Goal: Information Seeking & Learning: Learn about a topic

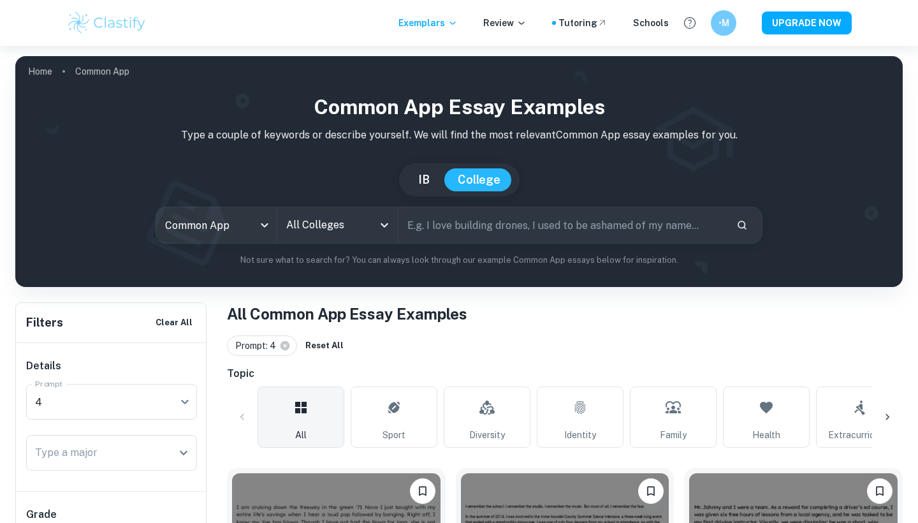
scroll to position [194, 0]
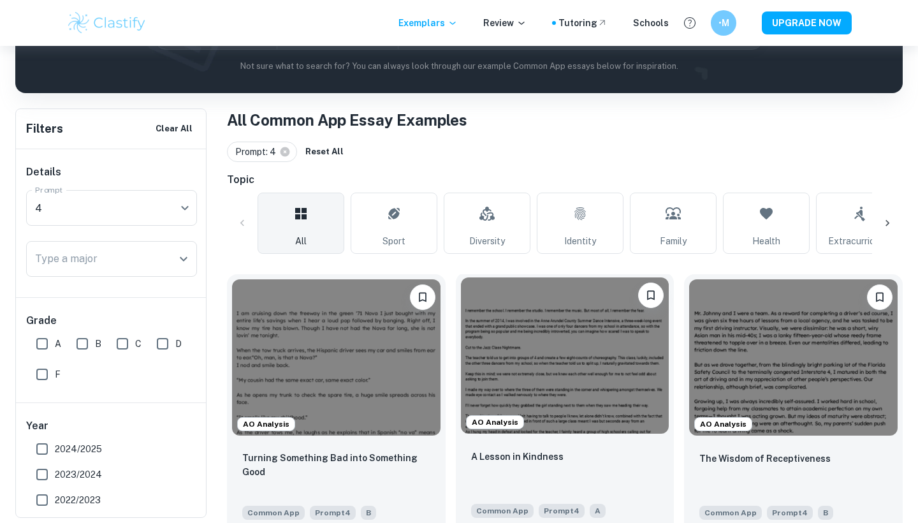
click at [551, 379] on img at bounding box center [565, 355] width 209 height 156
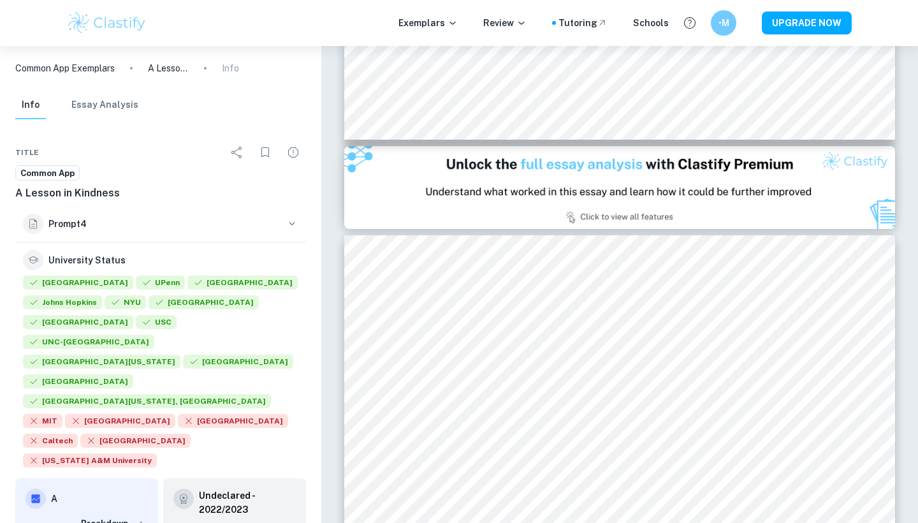
click at [221, 74] on ol "Common App Exemplars A Lesson in Kindness Info" at bounding box center [127, 68] width 224 height 14
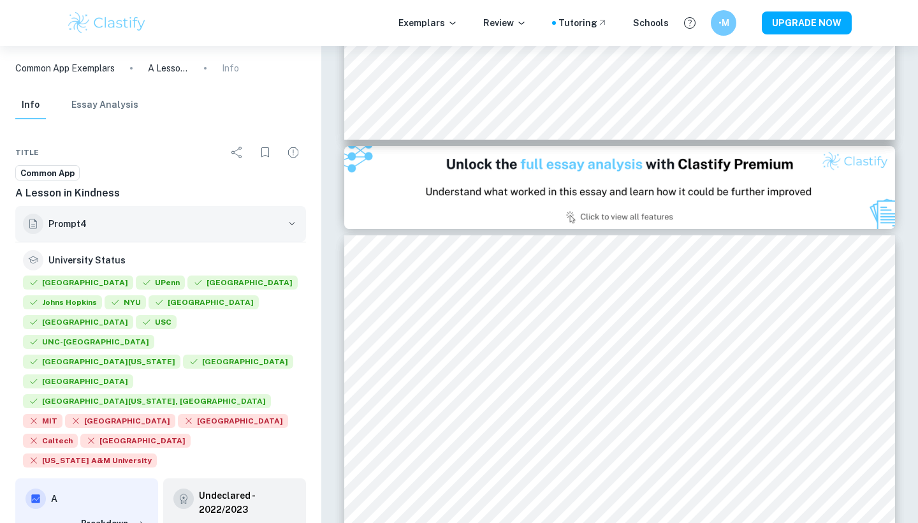
click at [79, 226] on h6 "Prompt 4" at bounding box center [164, 224] width 232 height 14
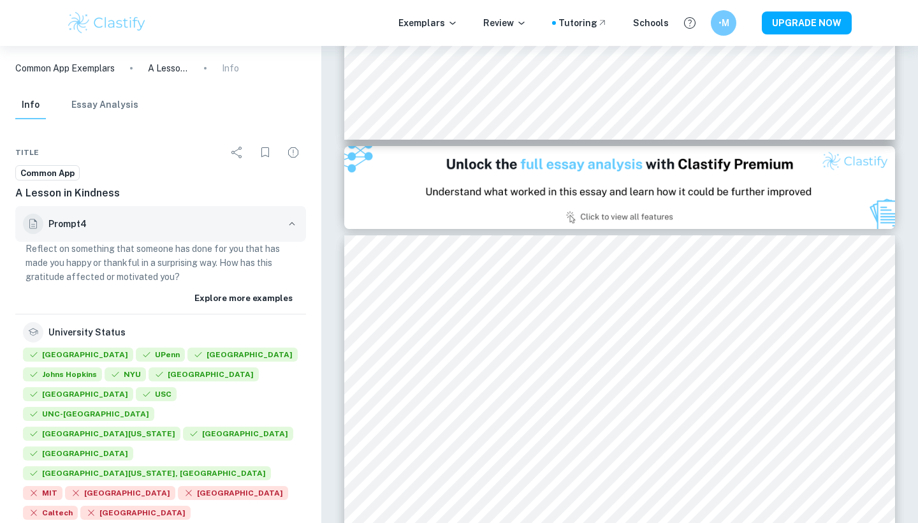
click at [101, 228] on h6 "Prompt 4" at bounding box center [164, 224] width 232 height 14
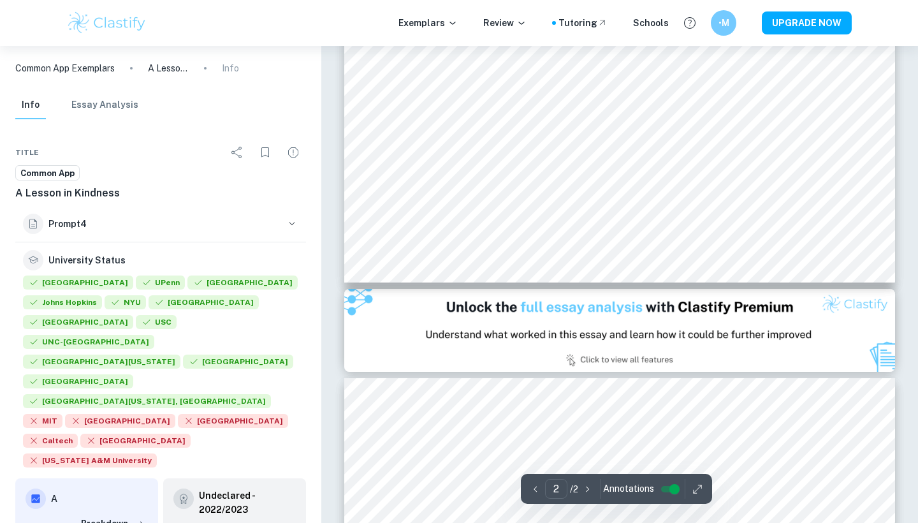
type input "1"
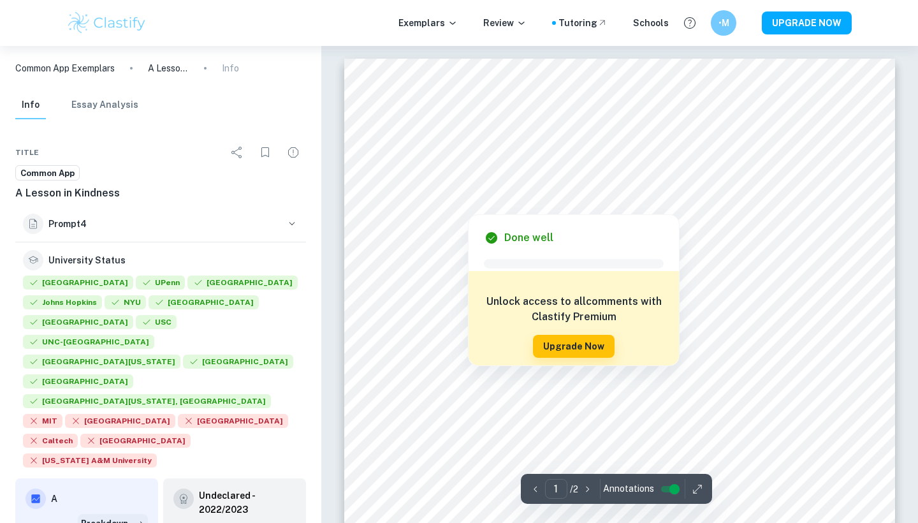
click at [108, 514] on button "Breakdown" at bounding box center [113, 523] width 70 height 19
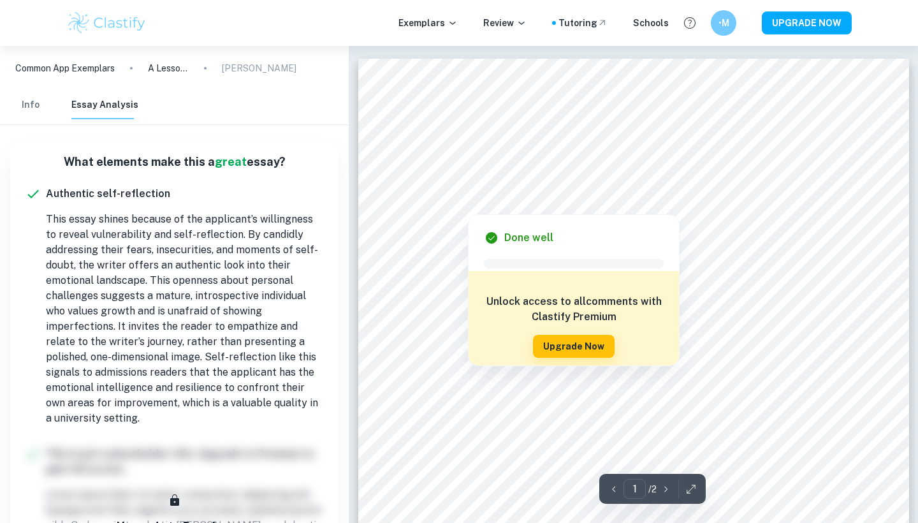
click at [38, 105] on button "Info" at bounding box center [30, 105] width 31 height 28
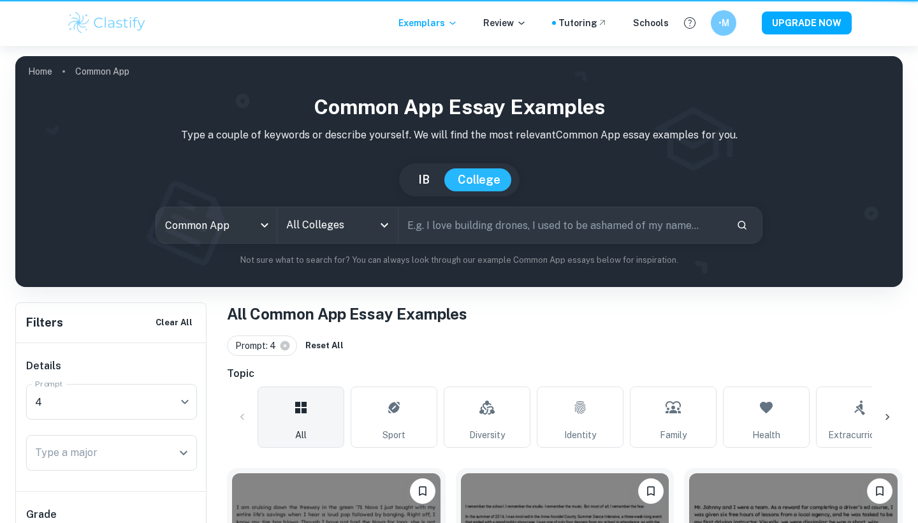
scroll to position [194, 0]
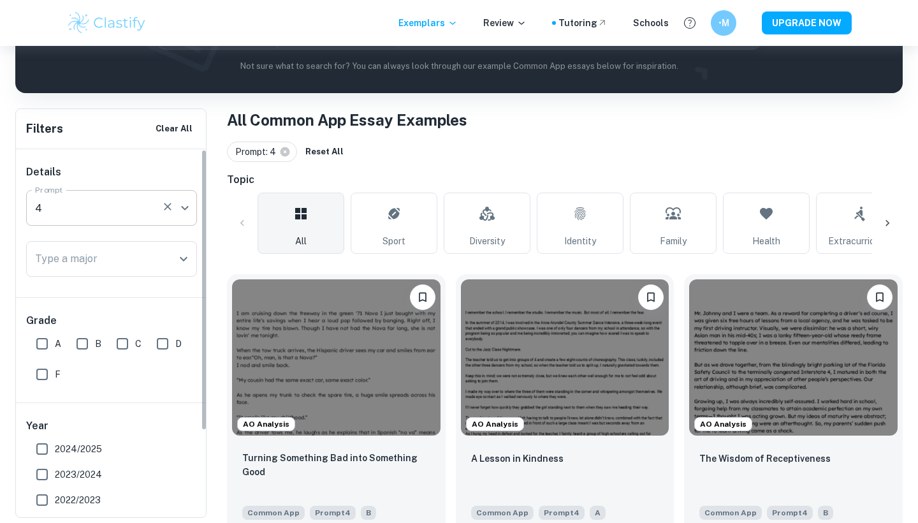
click at [96, 210] on body "We value your privacy We use cookies to enhance your browsing experience, serve…" at bounding box center [459, 113] width 918 height 523
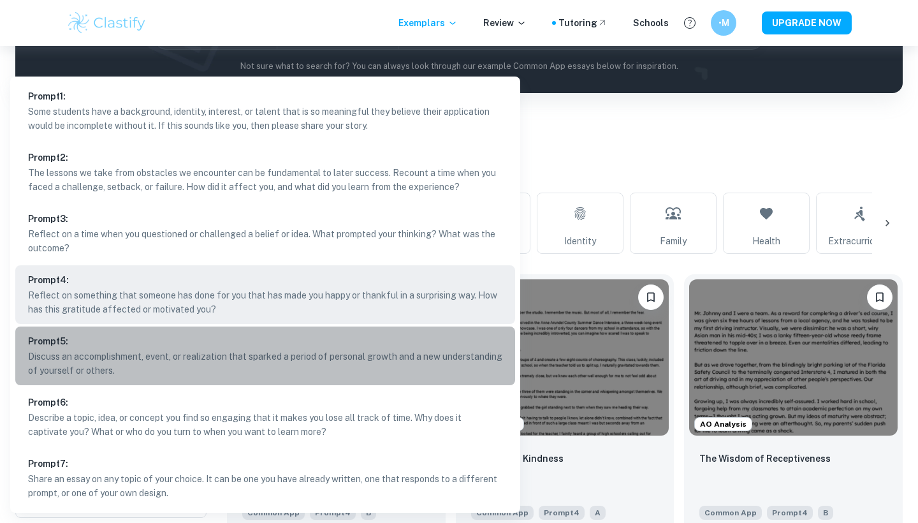
click at [75, 341] on li "Prompt 5 : Discuss an accomplishment, event, or realization that sparked a peri…" at bounding box center [265, 355] width 500 height 59
type input "5"
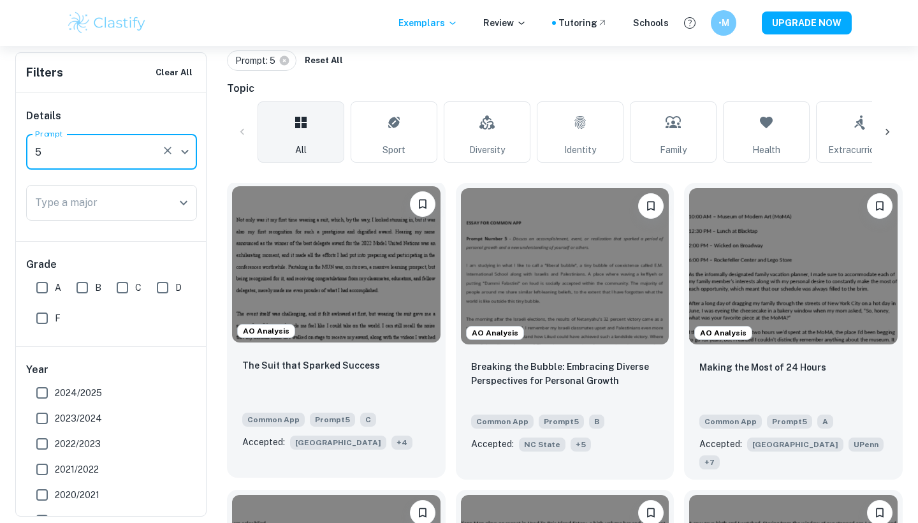
scroll to position [288, 0]
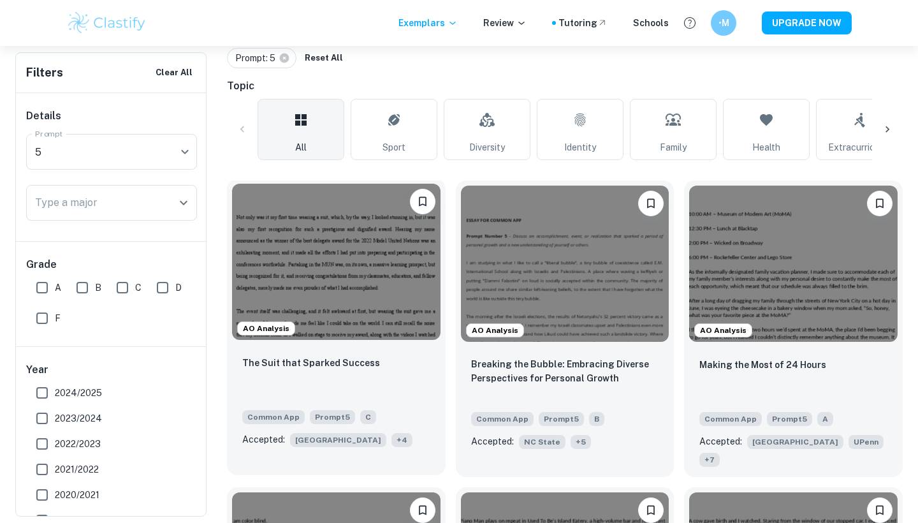
click at [386, 277] on img at bounding box center [336, 262] width 209 height 156
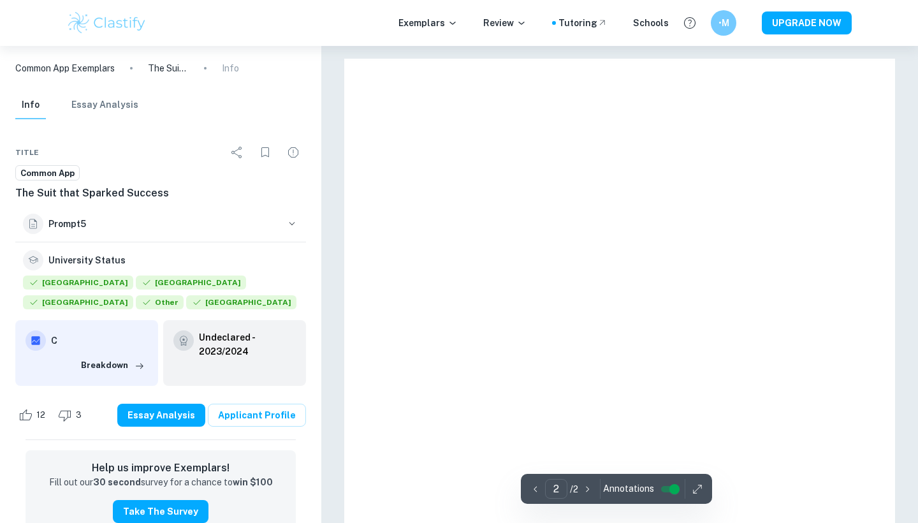
type input "1"
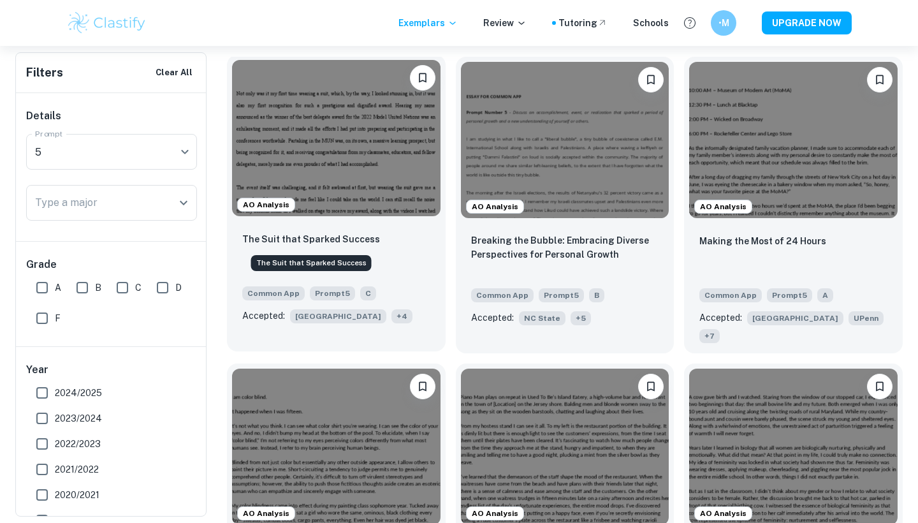
scroll to position [416, 0]
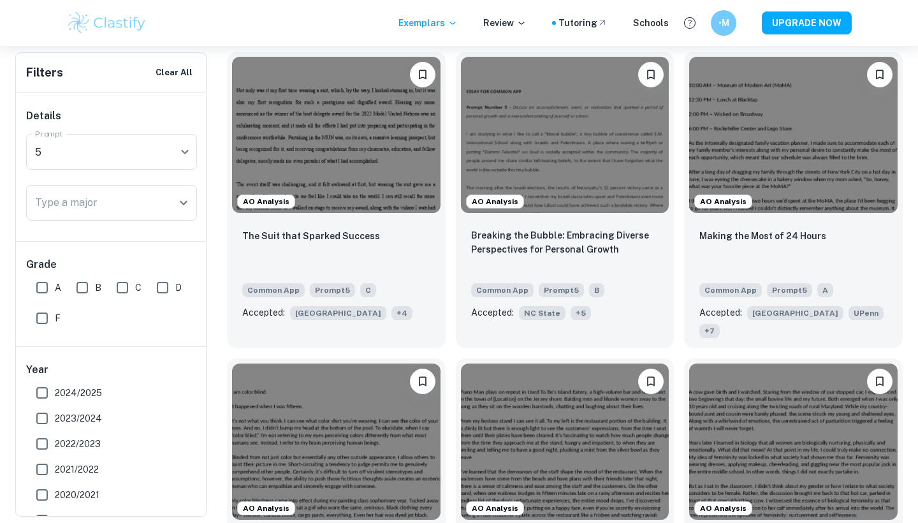
click at [41, 287] on input "A" at bounding box center [42, 288] width 26 height 26
checkbox input "true"
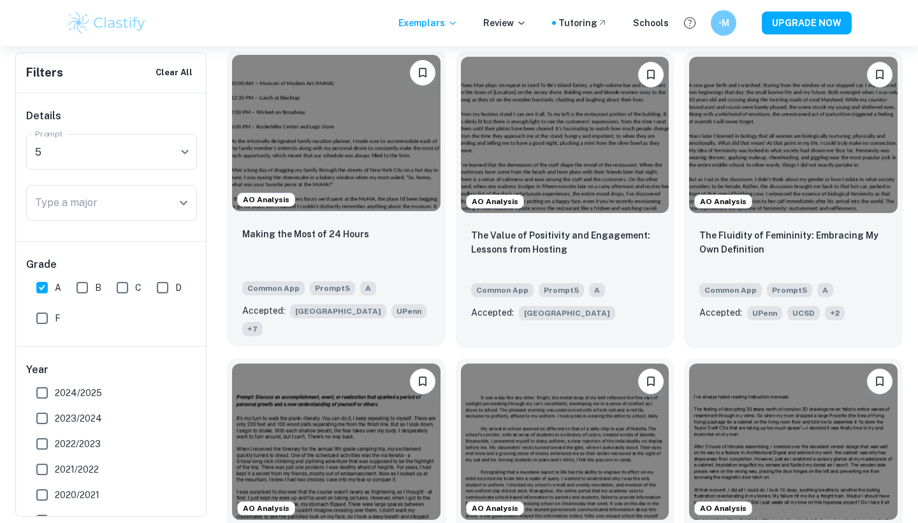
click at [332, 147] on img at bounding box center [336, 133] width 209 height 156
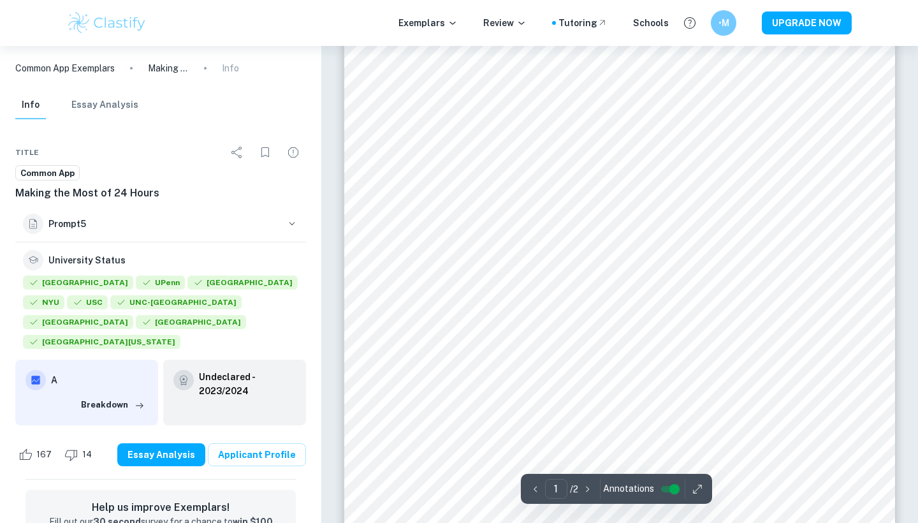
scroll to position [167, 0]
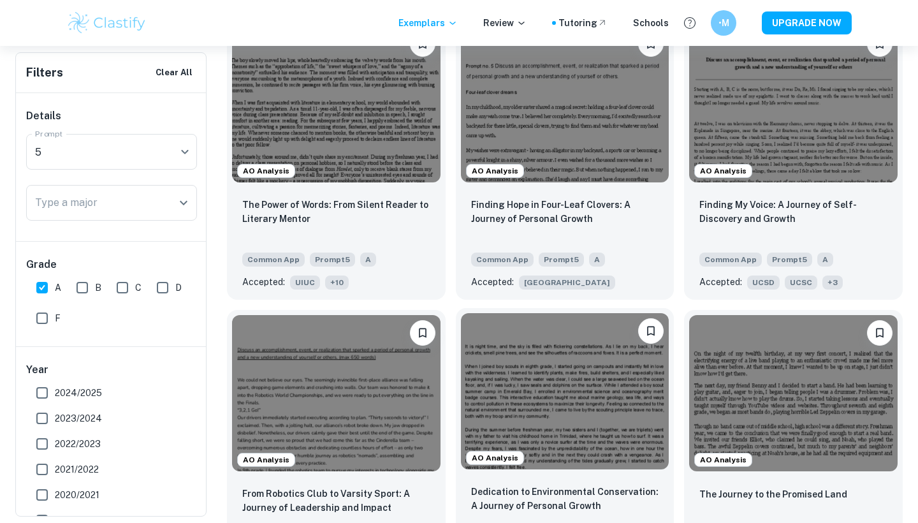
scroll to position [1041, 0]
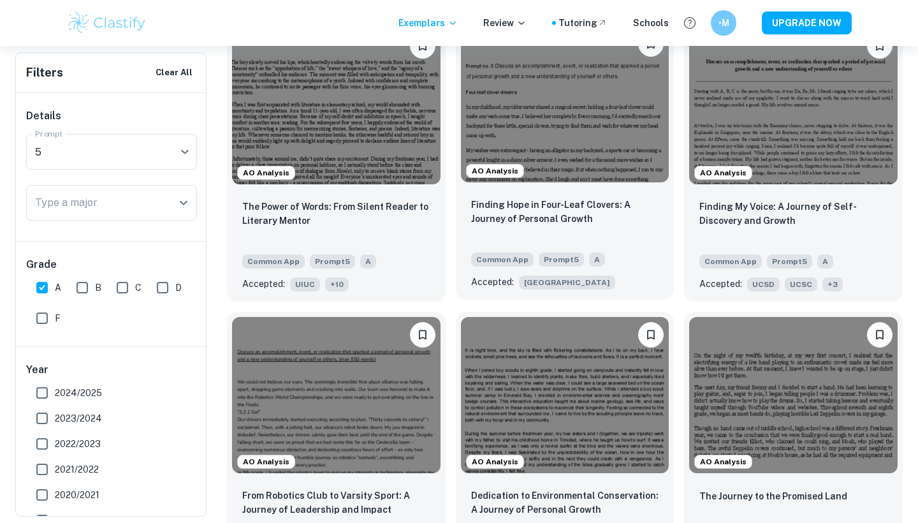
click at [579, 115] on img at bounding box center [565, 104] width 209 height 156
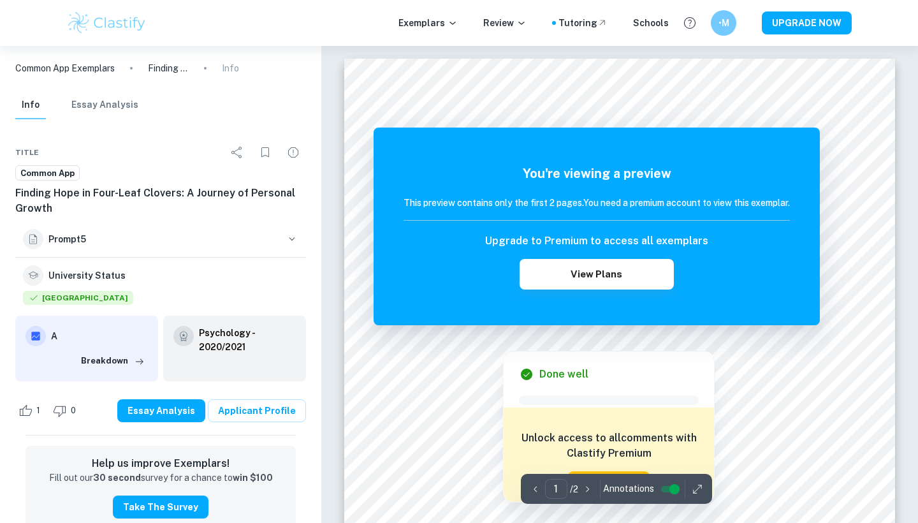
click at [684, 200] on h6 "This preview contains only the first 2 pages. You need a premium account to vie…" at bounding box center [597, 203] width 386 height 14
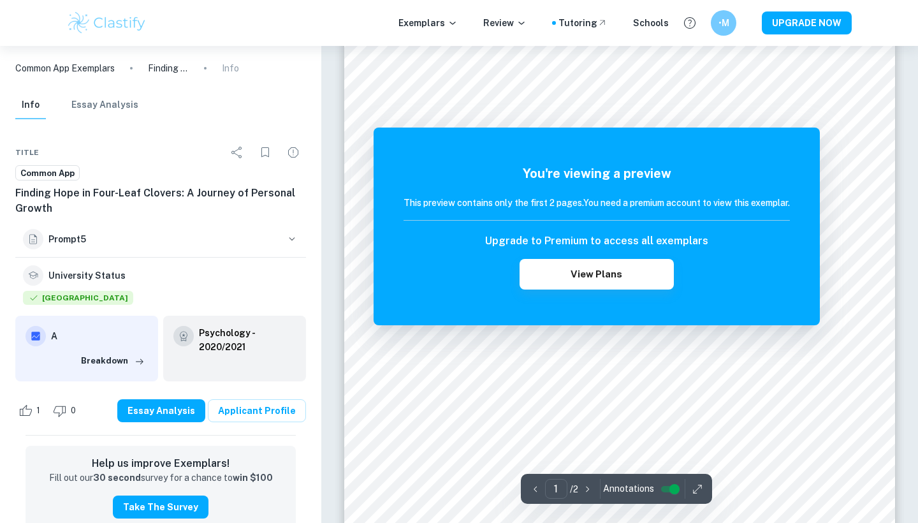
scroll to position [155, 0]
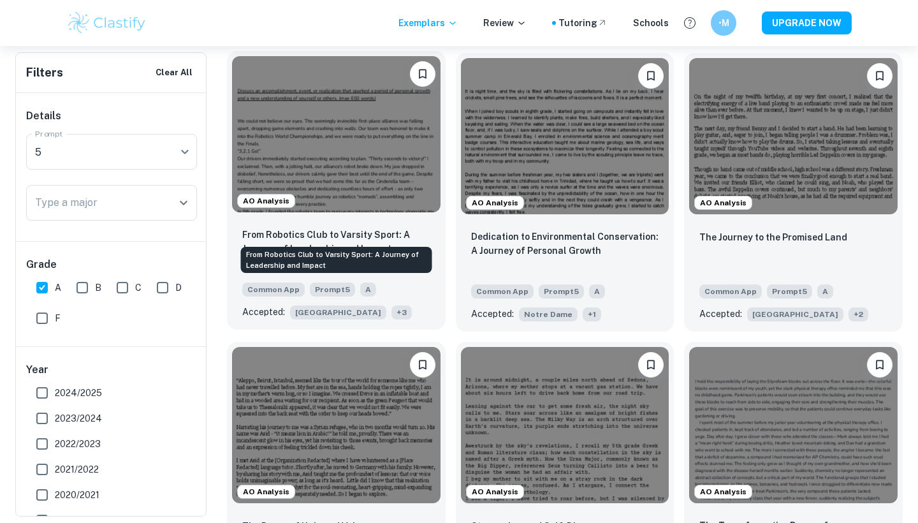
scroll to position [1300, 0]
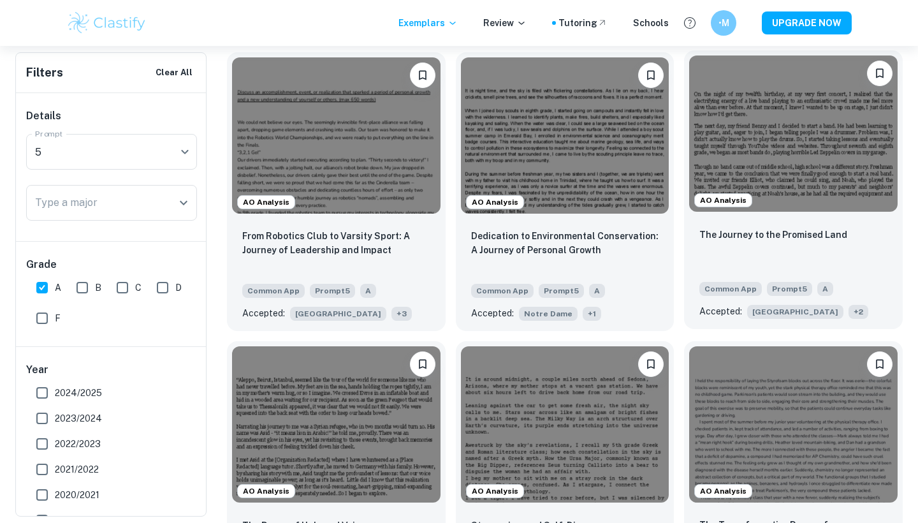
click at [764, 136] on img at bounding box center [793, 133] width 209 height 156
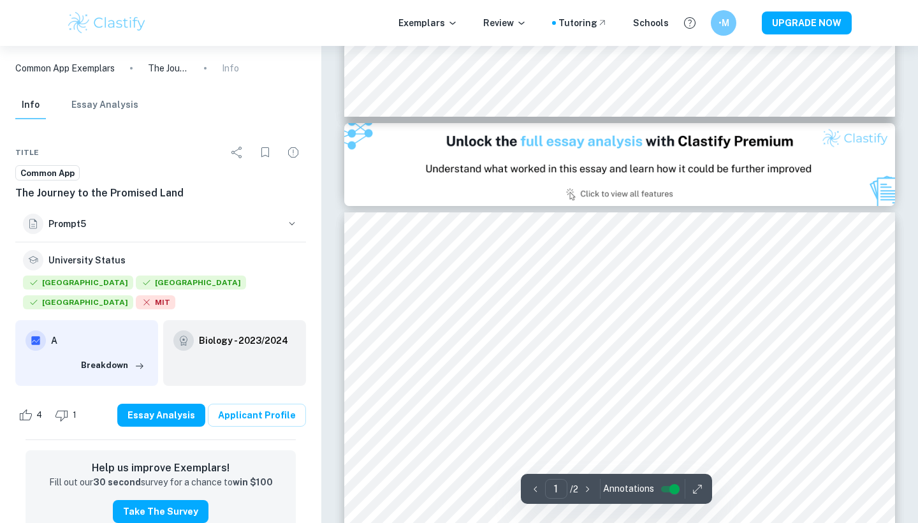
type input "2"
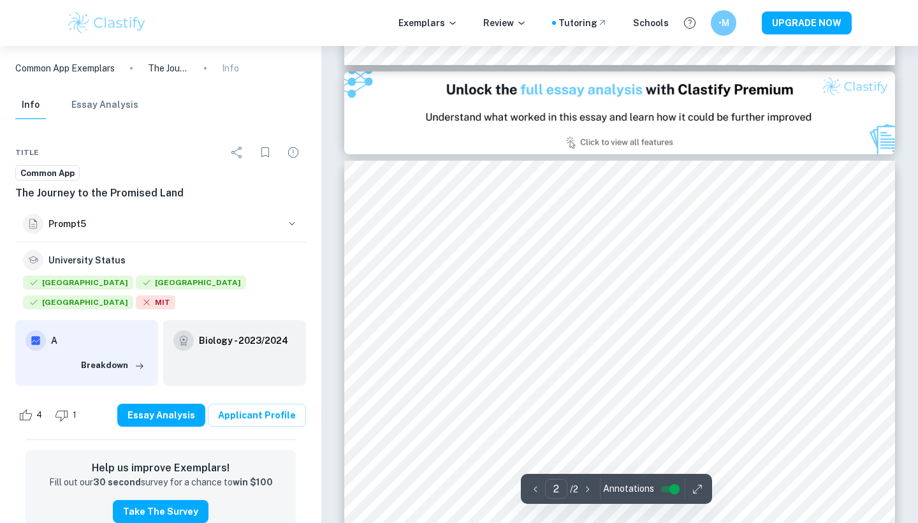
scroll to position [709, 0]
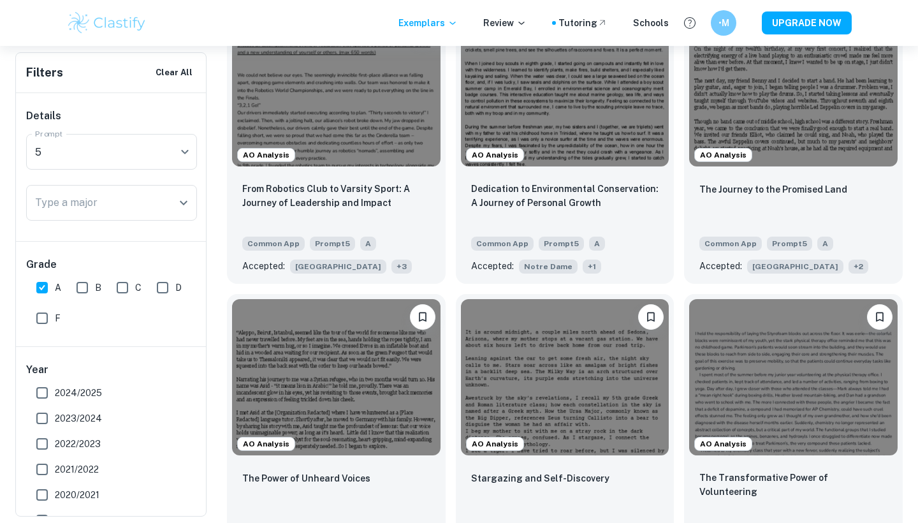
scroll to position [1332, 0]
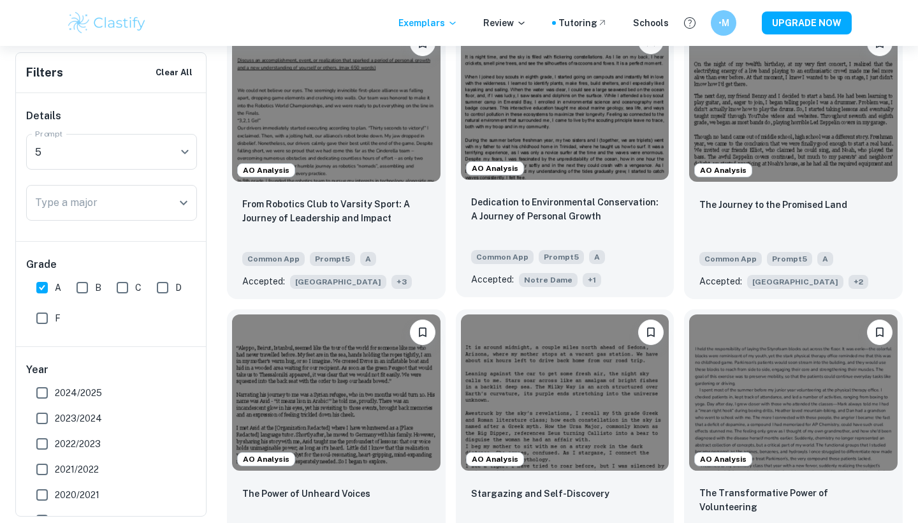
click at [593, 126] on img at bounding box center [565, 102] width 209 height 156
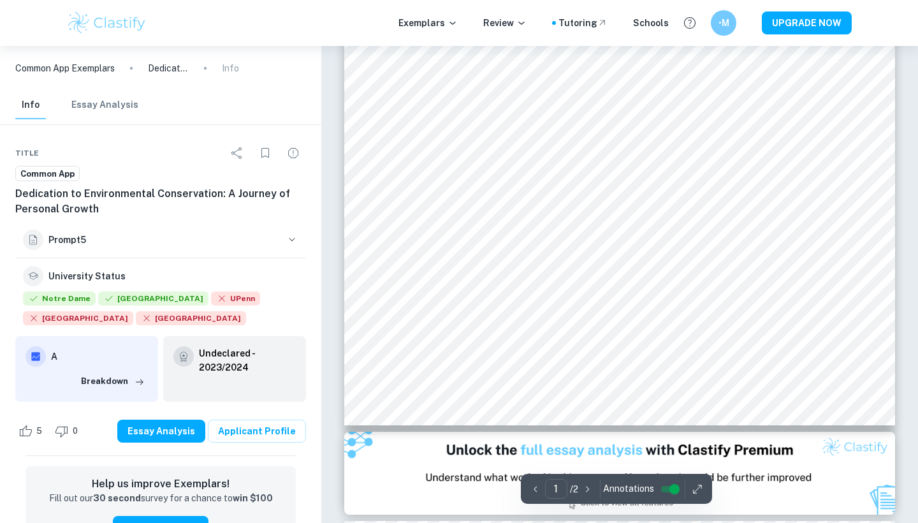
scroll to position [431, 1]
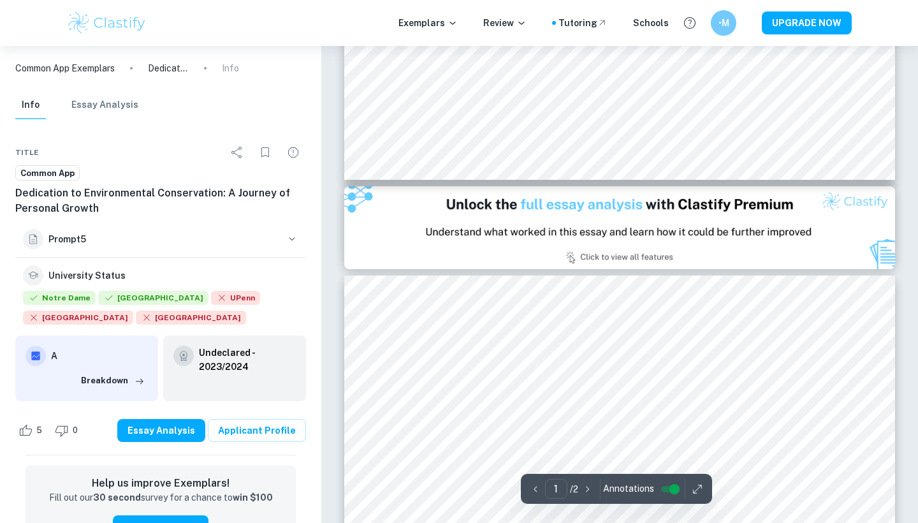
type input "2"
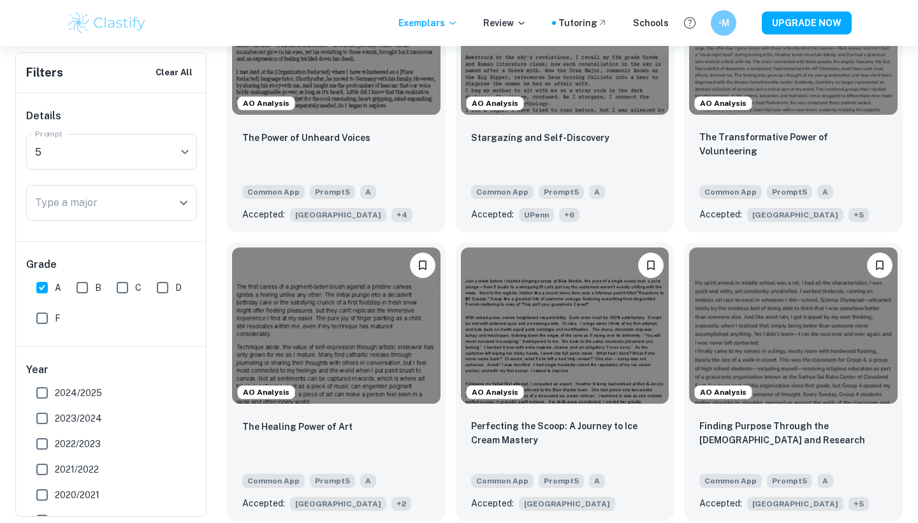
scroll to position [1689, 0]
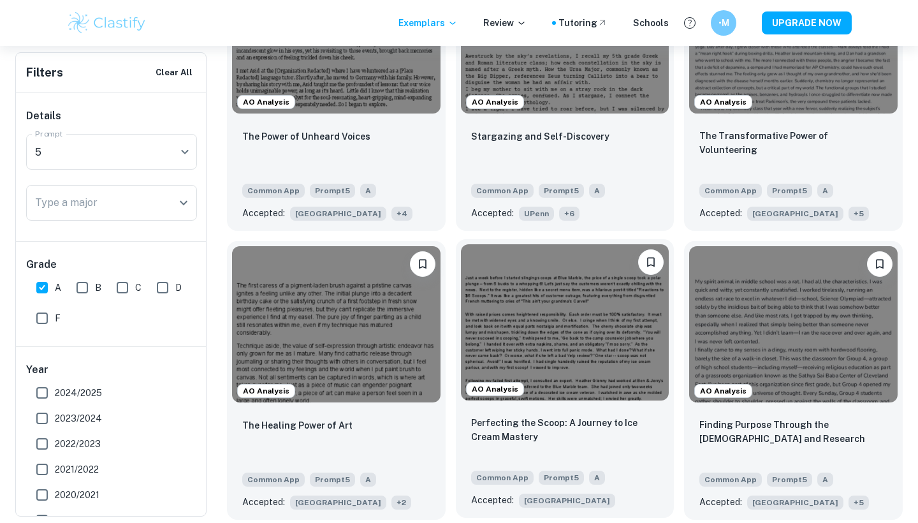
click at [546, 317] on img at bounding box center [565, 322] width 209 height 156
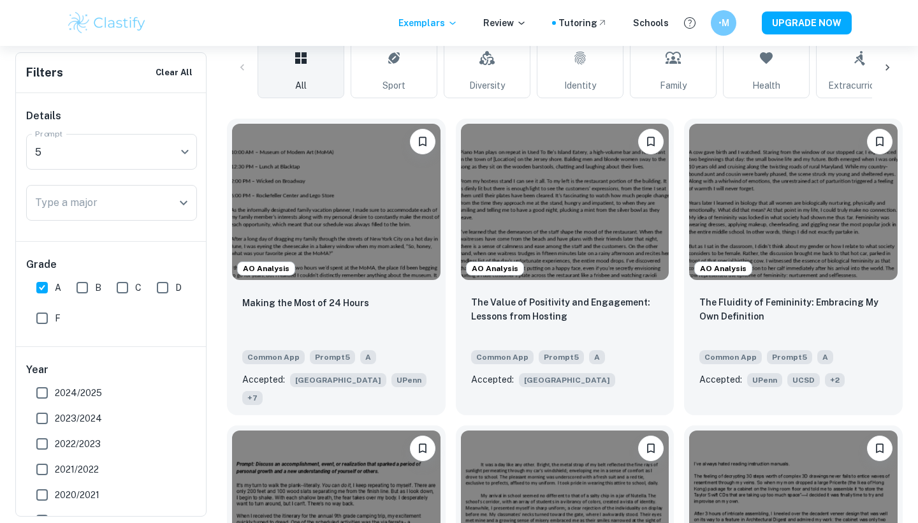
scroll to position [348, 0]
